Goal: Complete application form

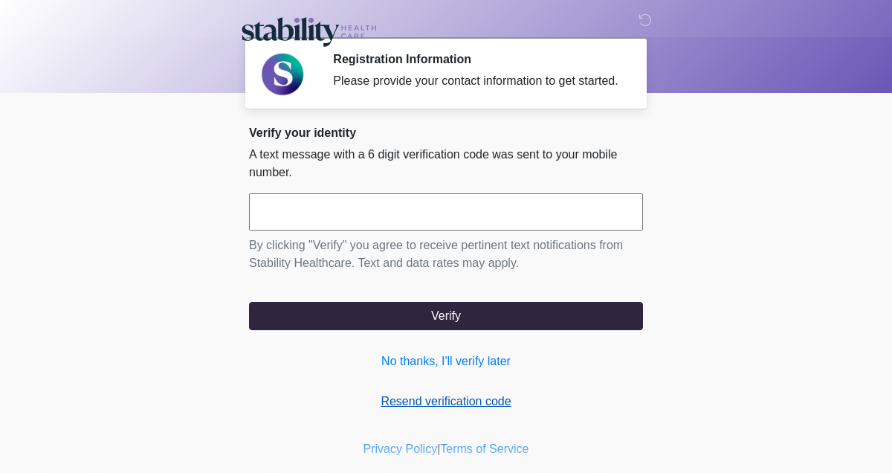
click at [491, 410] on link "Resend verification code" at bounding box center [446, 401] width 394 height 18
click at [400, 410] on link "Resend verification code" at bounding box center [446, 401] width 394 height 18
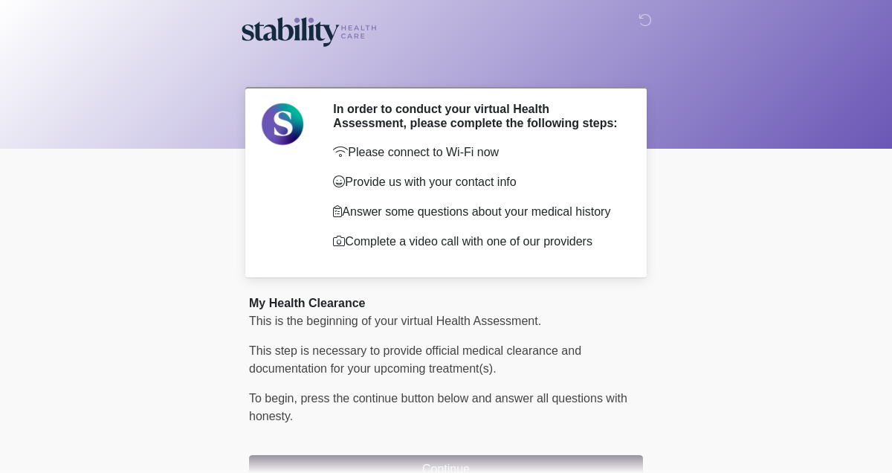
scroll to position [97, 0]
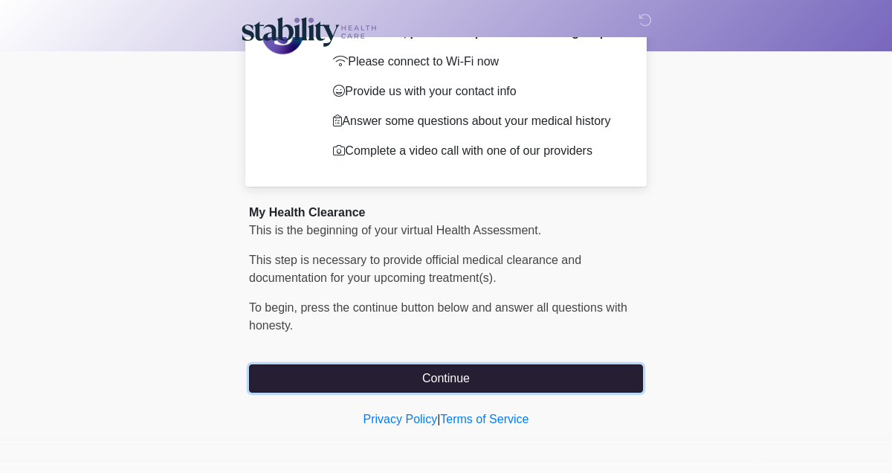
click at [406, 371] on button "Continue" at bounding box center [446, 378] width 394 height 28
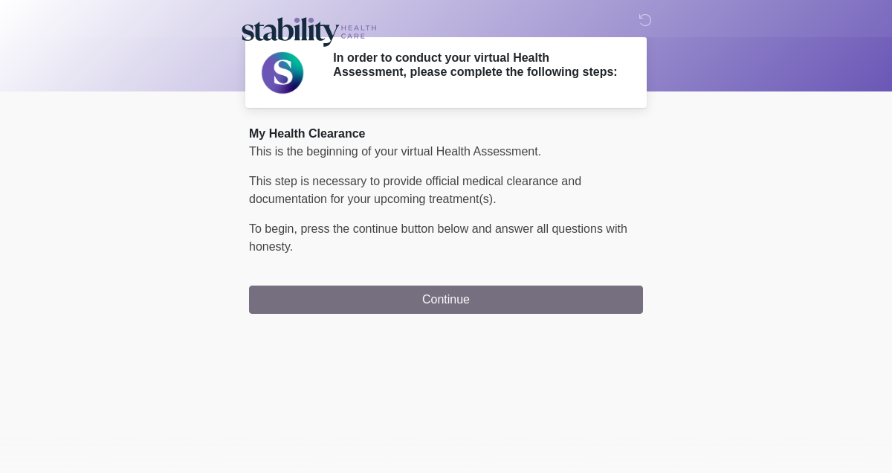
scroll to position [0, 0]
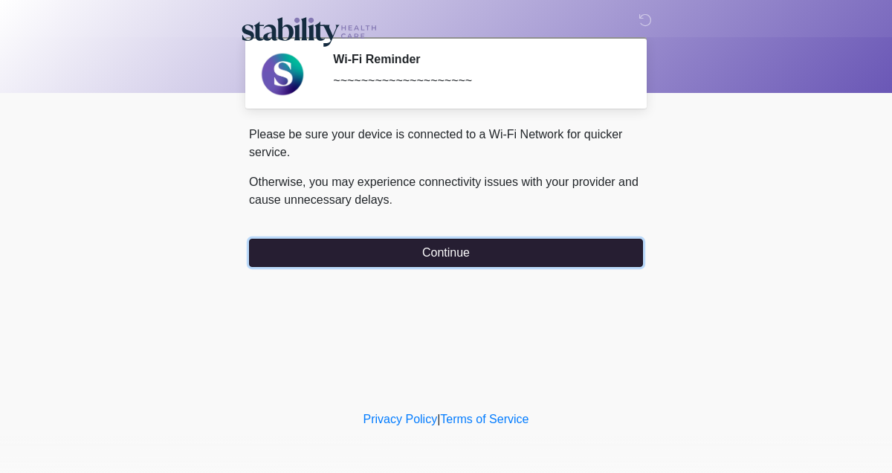
click at [400, 253] on button "Continue" at bounding box center [446, 253] width 394 height 28
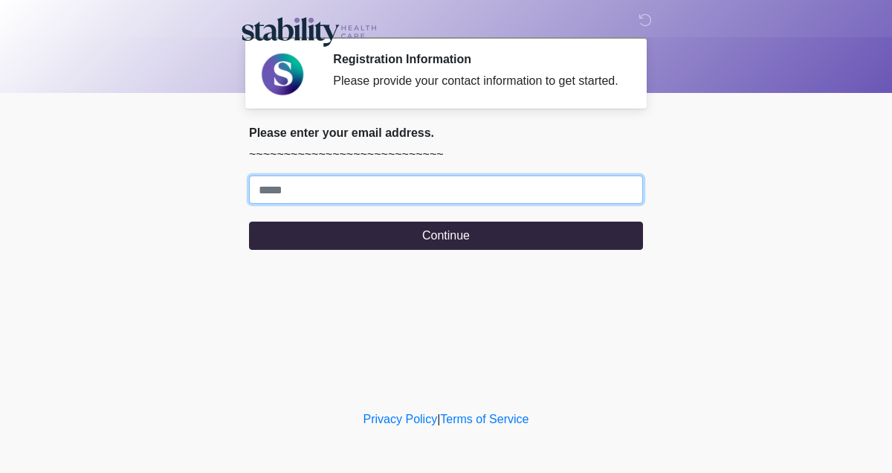
click at [349, 204] on input "Where should we email your response?" at bounding box center [446, 189] width 394 height 28
type input "**********"
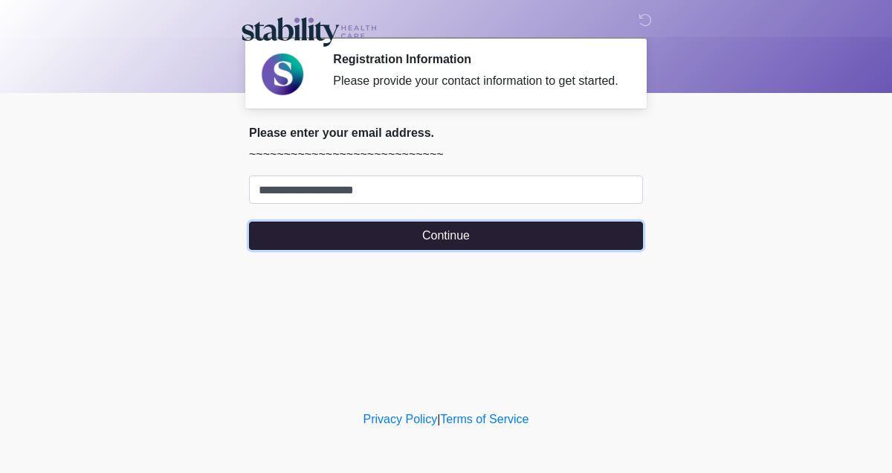
click at [357, 239] on button "Continue" at bounding box center [446, 235] width 394 height 28
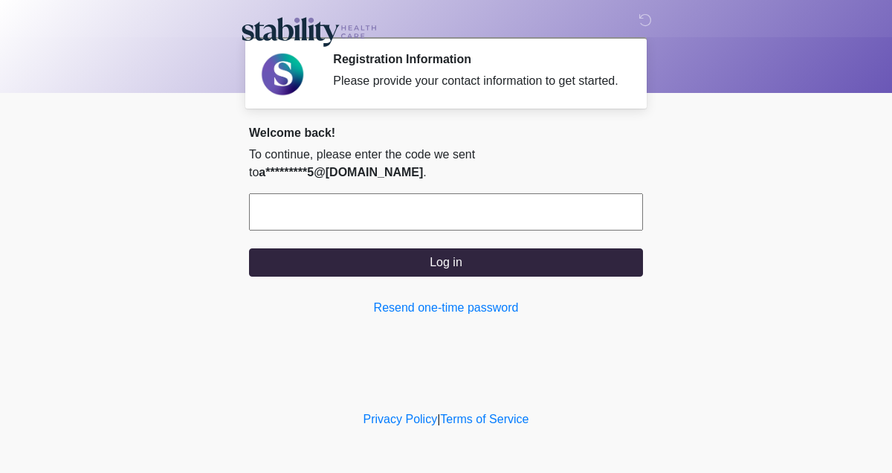
click at [332, 198] on input "text" at bounding box center [446, 211] width 394 height 37
type input "******"
click at [249, 248] on button "Log in" at bounding box center [446, 262] width 394 height 28
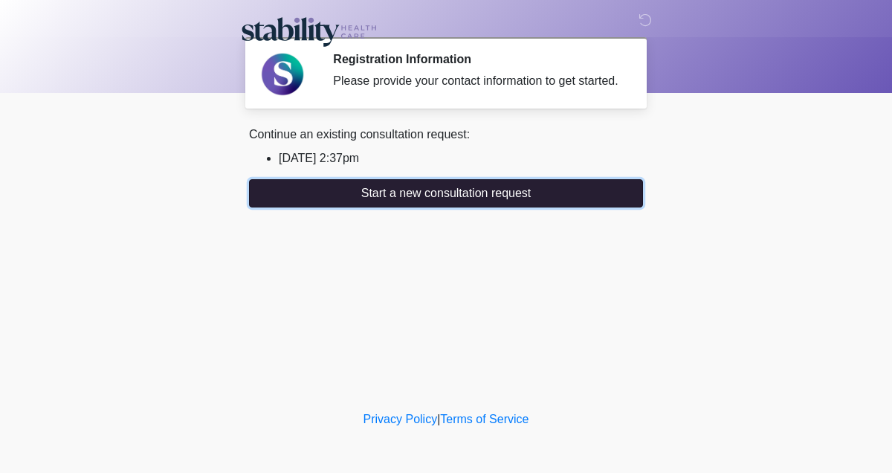
click at [383, 207] on button "Start a new consultation request" at bounding box center [446, 193] width 394 height 28
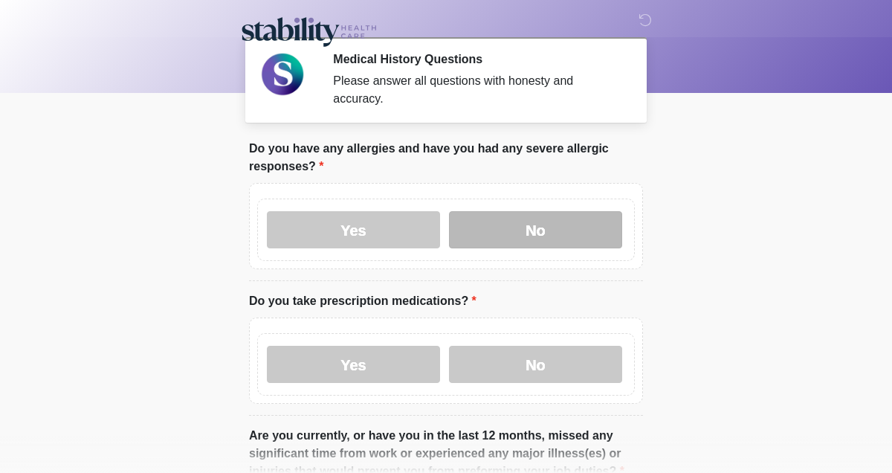
click at [494, 232] on label "No" at bounding box center [535, 229] width 173 height 37
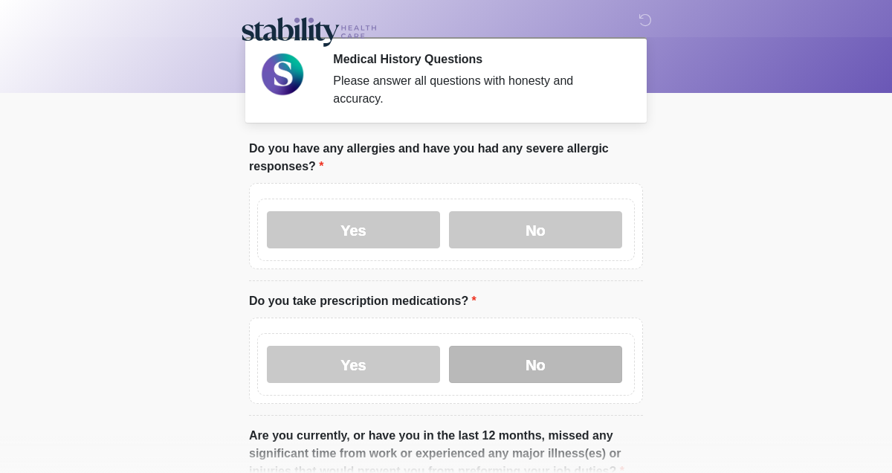
click at [503, 363] on label "No" at bounding box center [535, 364] width 173 height 37
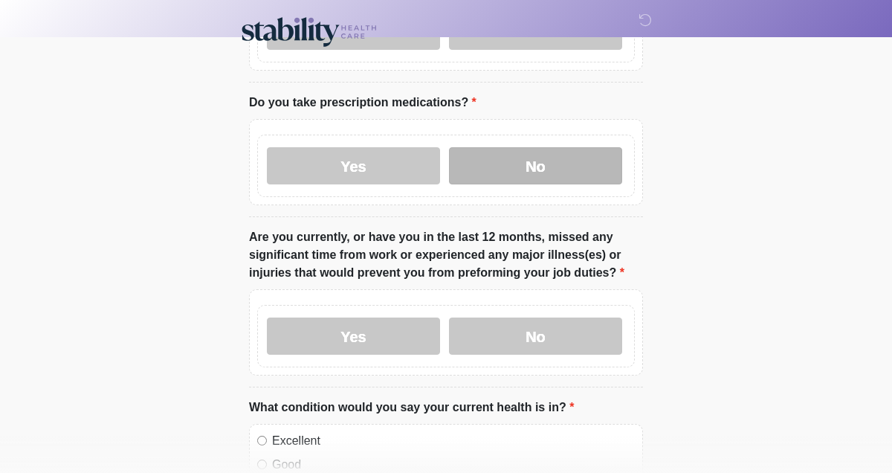
scroll to position [204, 0]
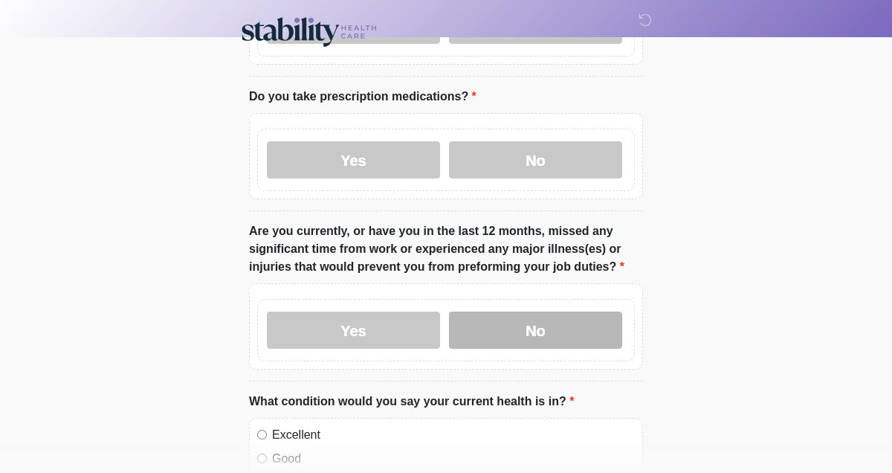
click at [503, 326] on label "No" at bounding box center [535, 329] width 173 height 37
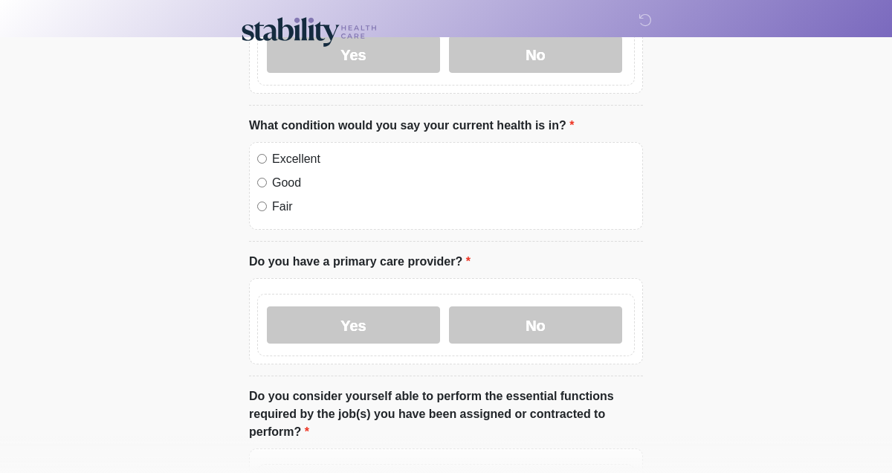
scroll to position [485, 0]
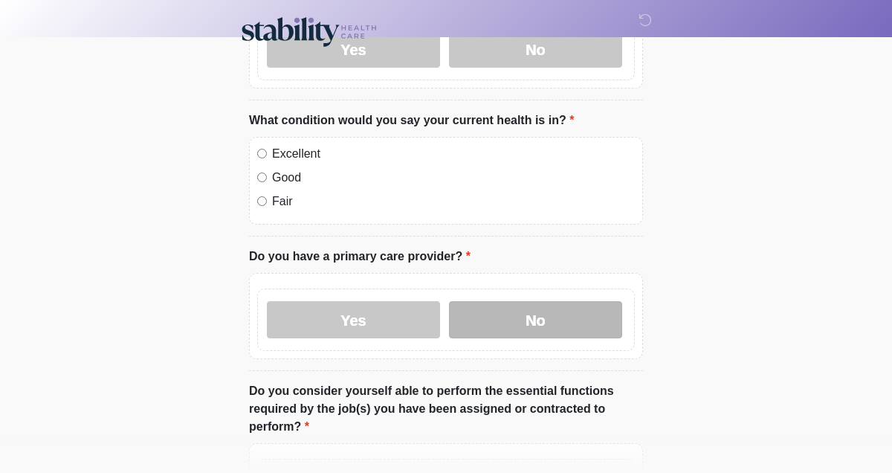
click at [510, 328] on label "No" at bounding box center [535, 319] width 173 height 37
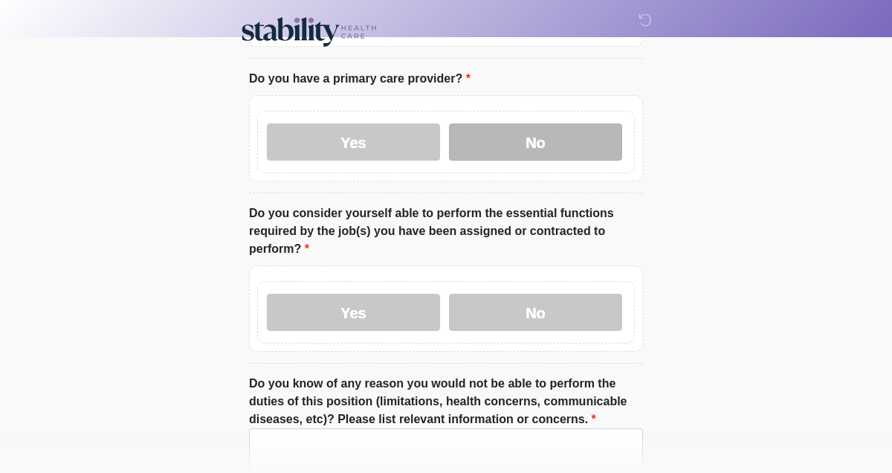
scroll to position [682, 0]
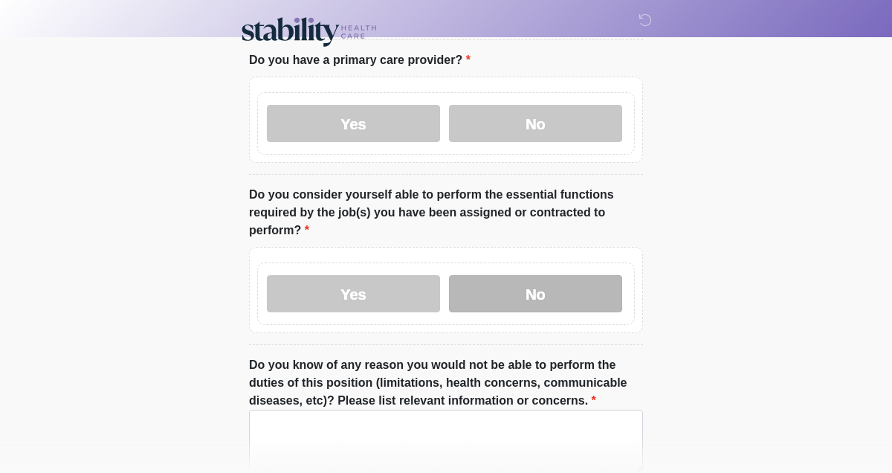
click at [483, 285] on label "No" at bounding box center [535, 293] width 173 height 37
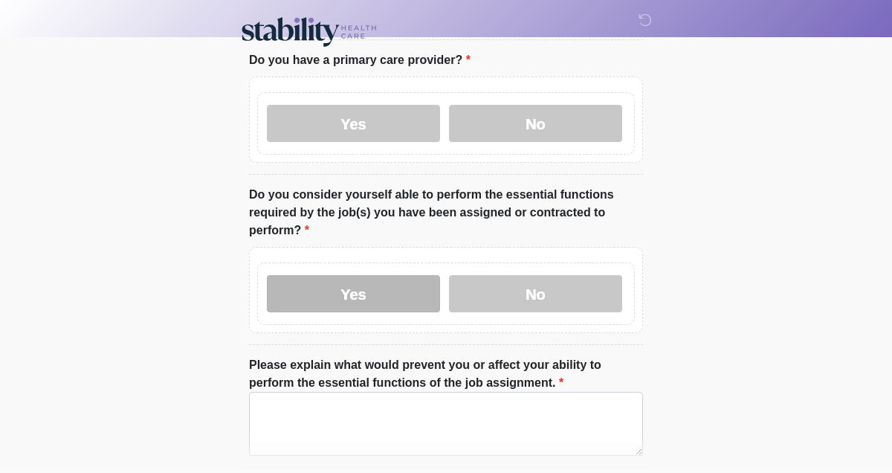
scroll to position [683, 0]
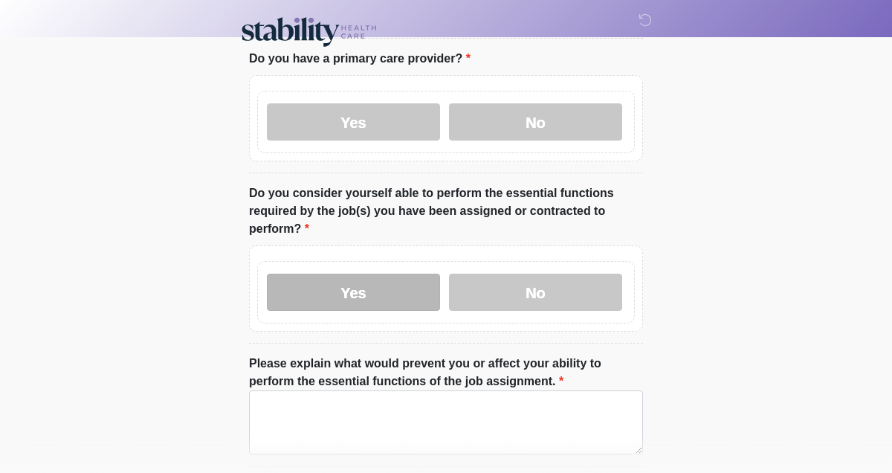
click at [375, 288] on label "Yes" at bounding box center [353, 291] width 173 height 37
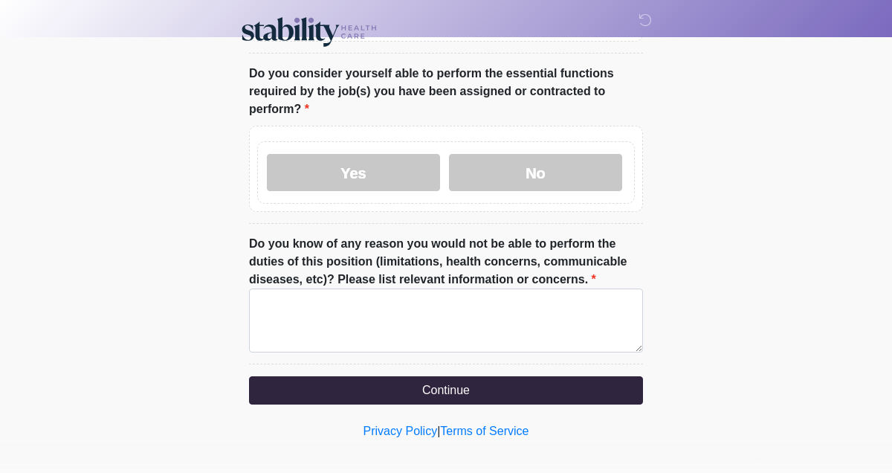
scroll to position [811, 0]
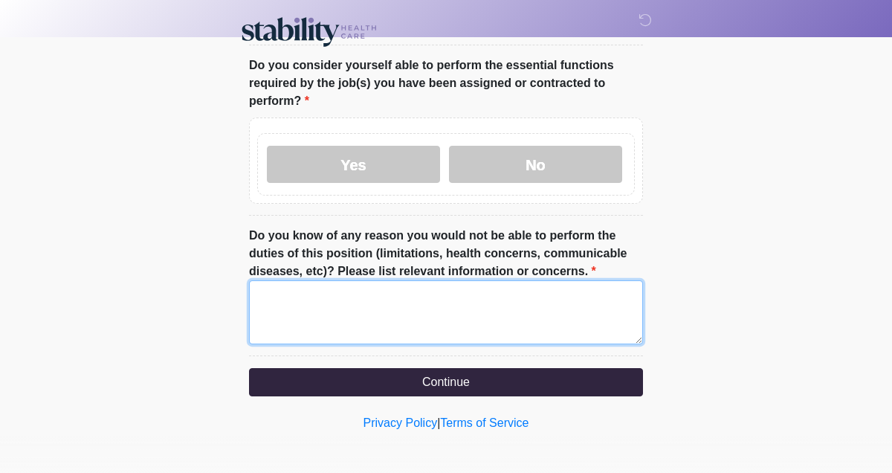
click at [488, 330] on textarea "Do you know of any reason you would not be able to perform the duties of this p…" at bounding box center [446, 312] width 394 height 64
type textarea "*"
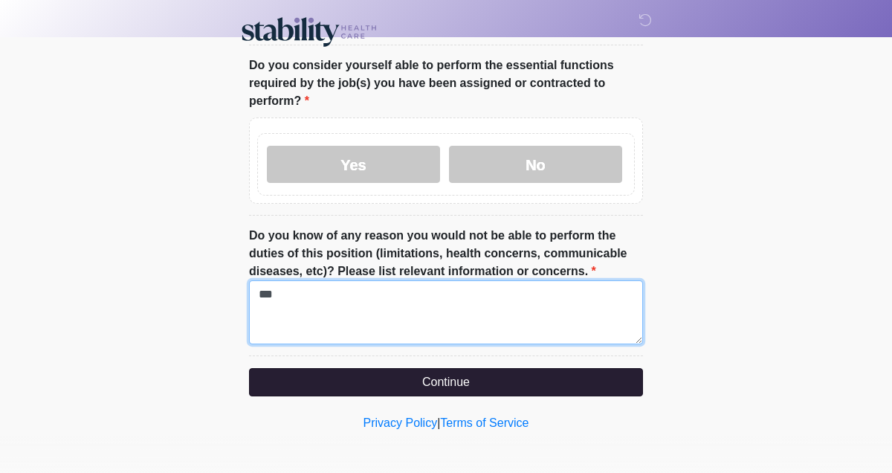
type textarea "***"
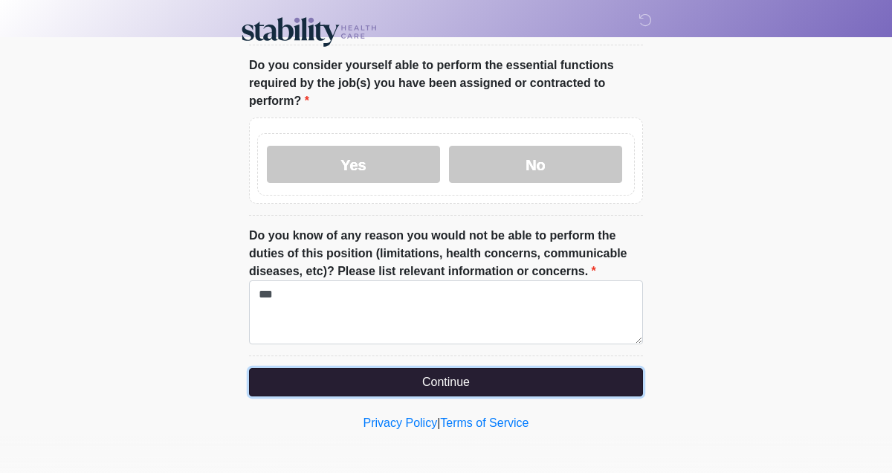
click at [476, 389] on button "Continue" at bounding box center [446, 382] width 394 height 28
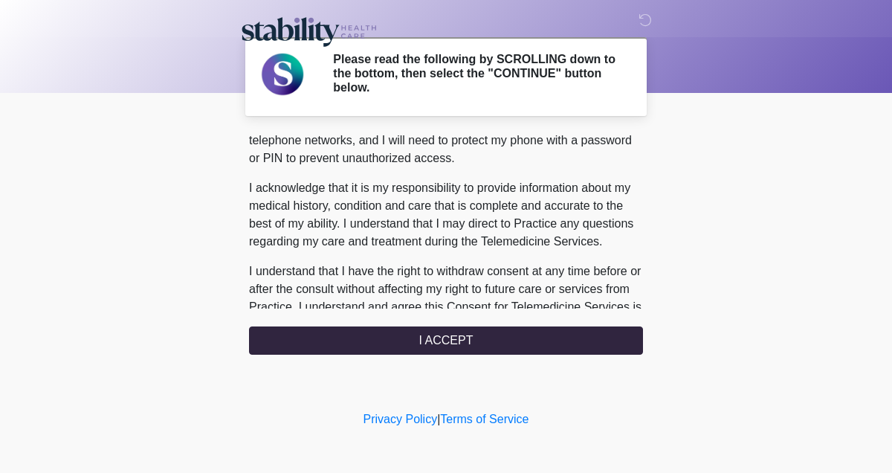
scroll to position [948, 0]
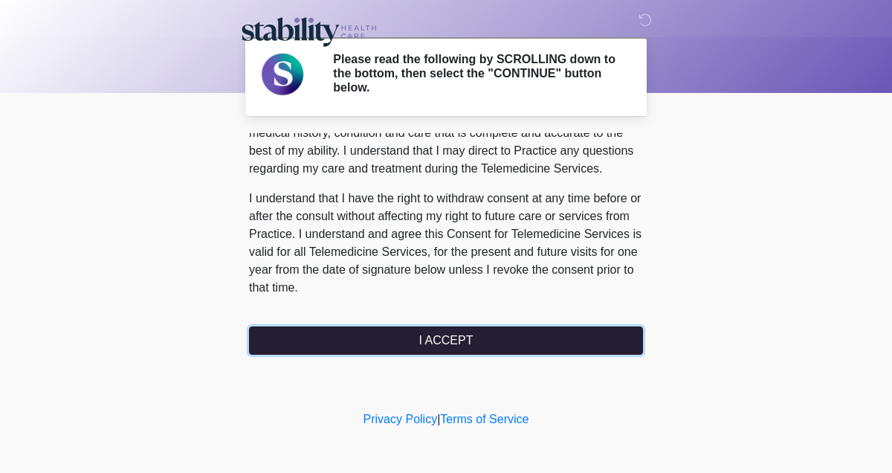
click at [454, 336] on button "I ACCEPT" at bounding box center [446, 340] width 394 height 28
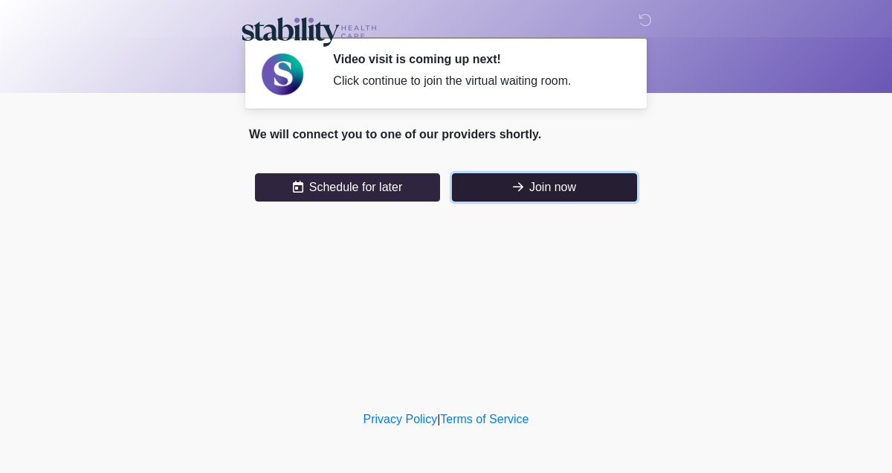
click at [496, 187] on button "Join now" at bounding box center [544, 187] width 185 height 28
